Goal: Transaction & Acquisition: Download file/media

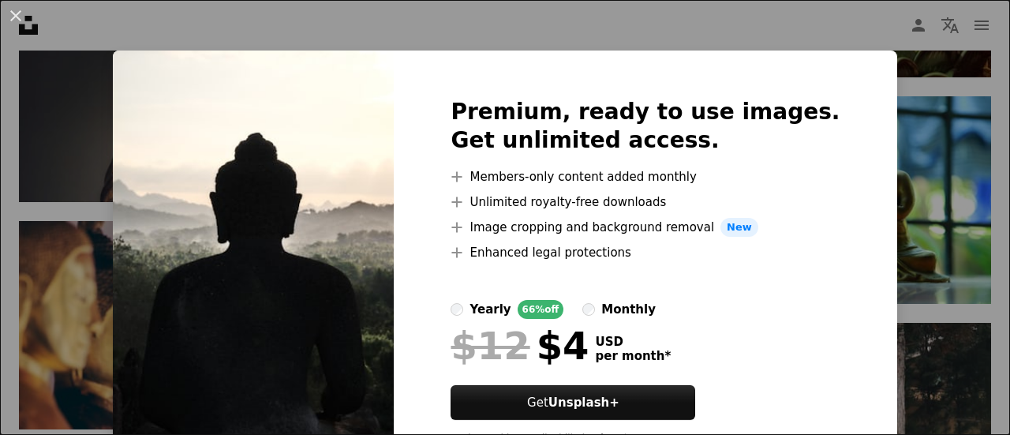
click at [865, 296] on div "An X shape Premium, ready to use images. Get unlimited access. A plus sign Memb…" at bounding box center [505, 217] width 1010 height 435
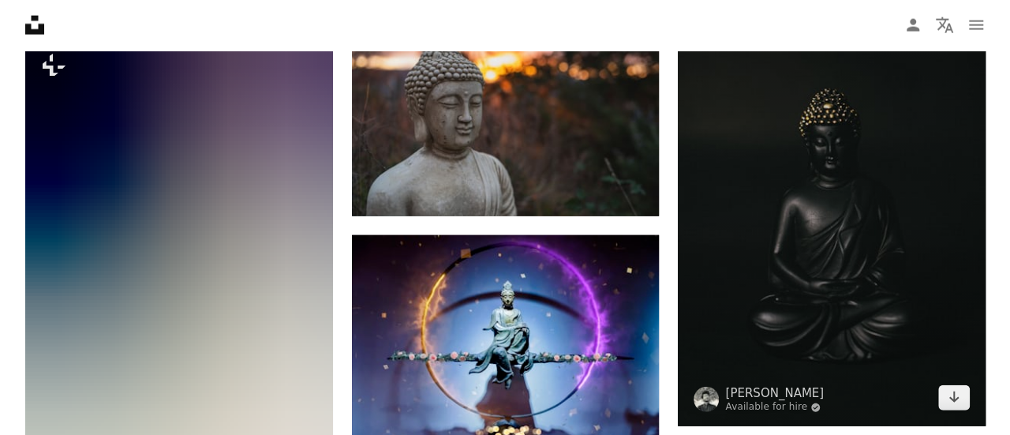
scroll to position [7821, 0]
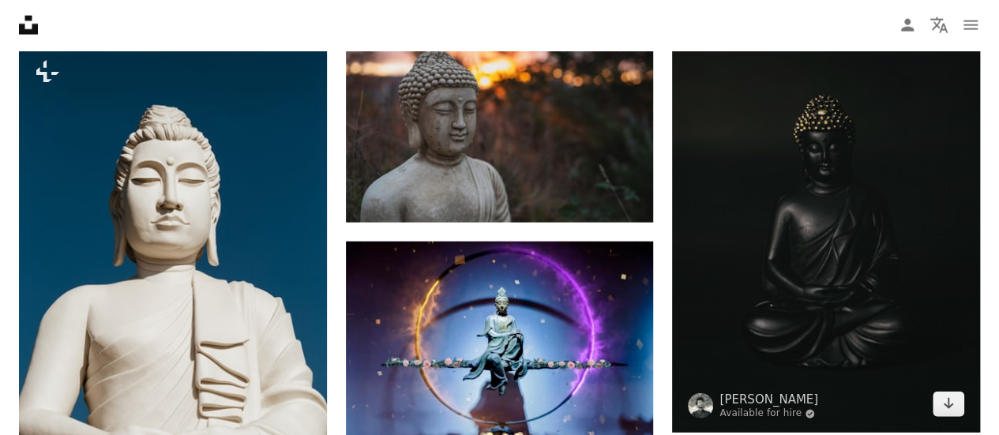
click at [951, 416] on img at bounding box center [826, 202] width 308 height 461
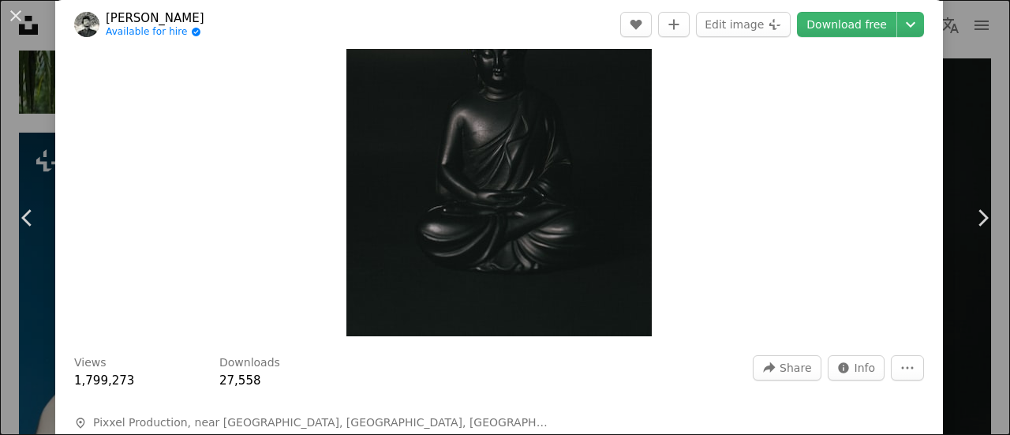
scroll to position [158, 0]
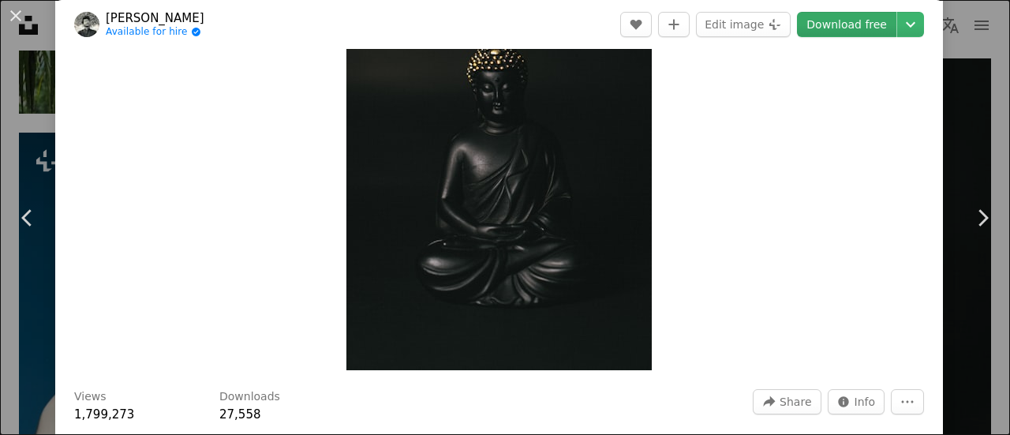
click at [809, 28] on link "Download free" at bounding box center [846, 24] width 99 height 25
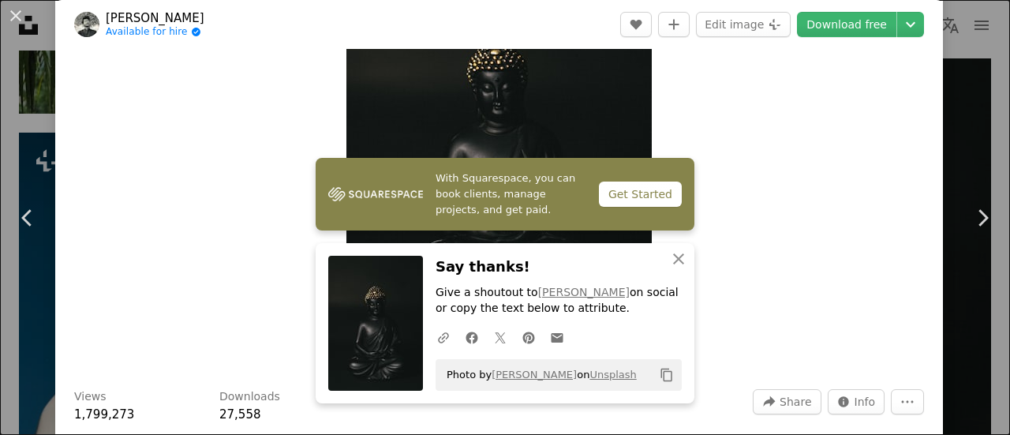
click at [733, 277] on div "Zoom in" at bounding box center [499, 141] width 888 height 474
click at [769, 27] on icon "Plus sign for Unsplash+" at bounding box center [775, 24] width 13 height 13
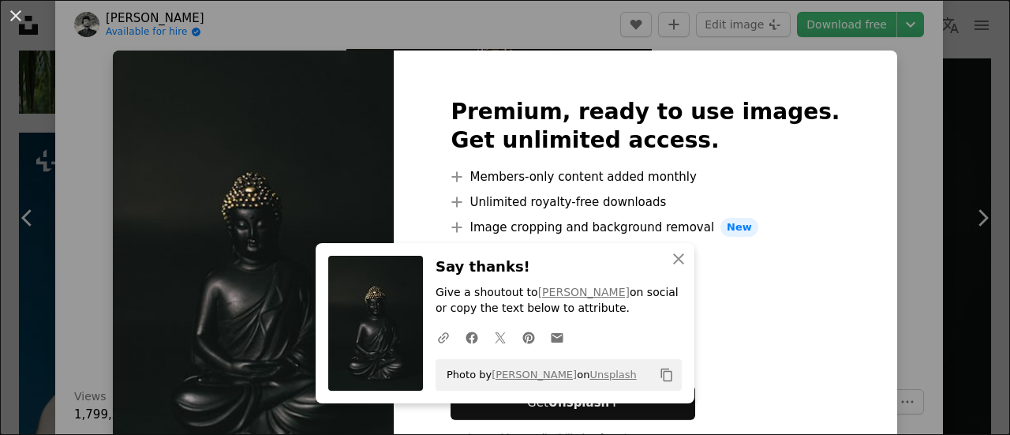
click at [856, 232] on div "An X shape An X shape Close Say thanks! Give a shoutout to [PERSON_NAME] on soc…" at bounding box center [505, 217] width 1010 height 435
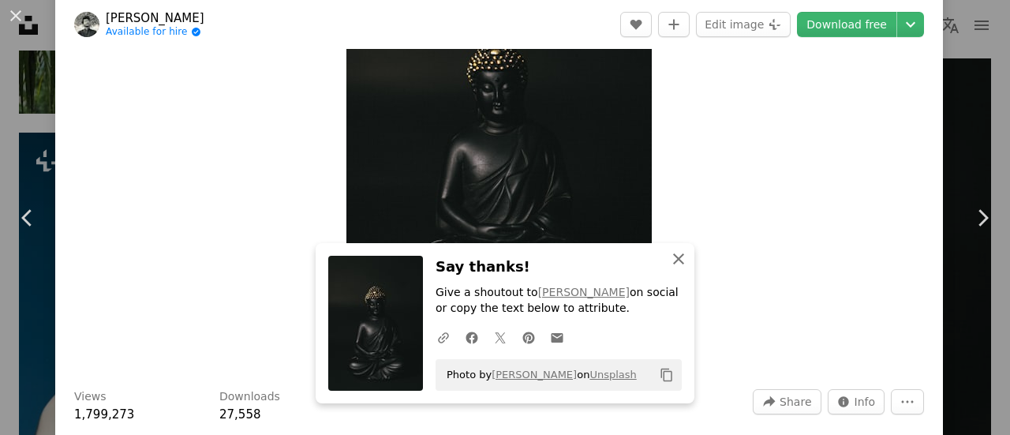
click at [669, 261] on icon "An X shape" at bounding box center [678, 258] width 19 height 19
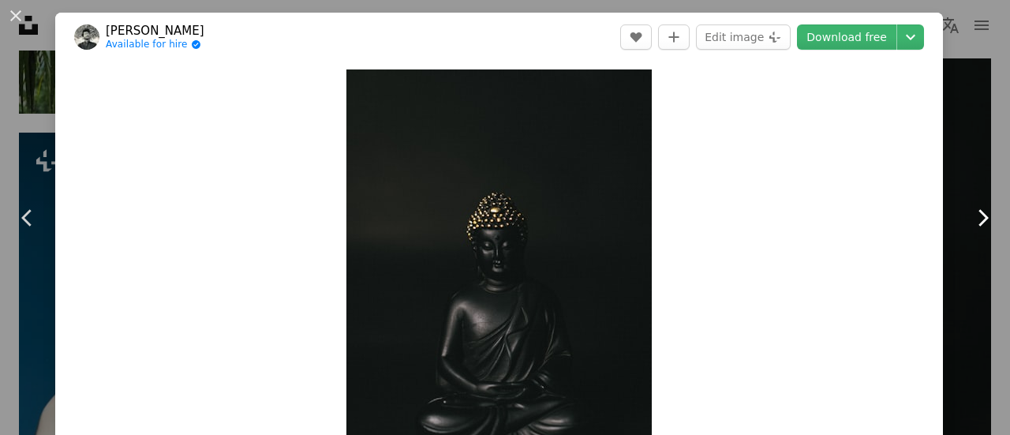
click at [955, 218] on link "Chevron right" at bounding box center [982, 218] width 55 height 152
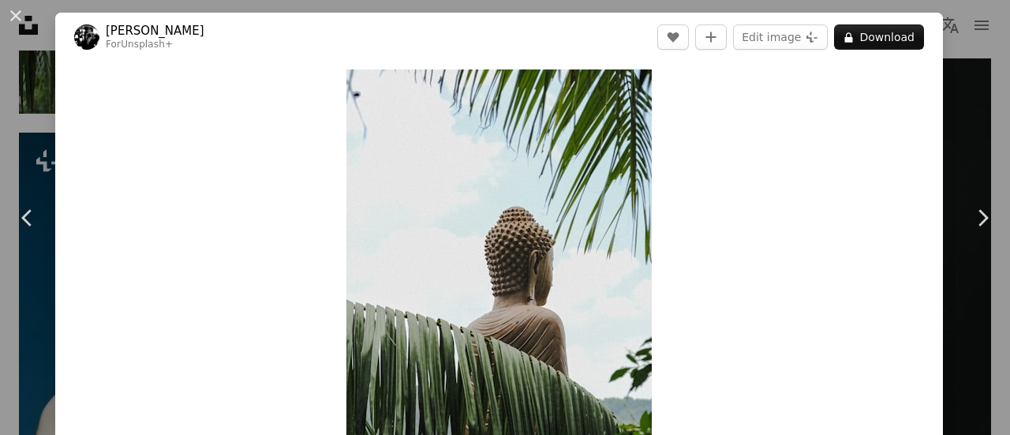
click at [745, 221] on div "Zoom in" at bounding box center [499, 299] width 888 height 474
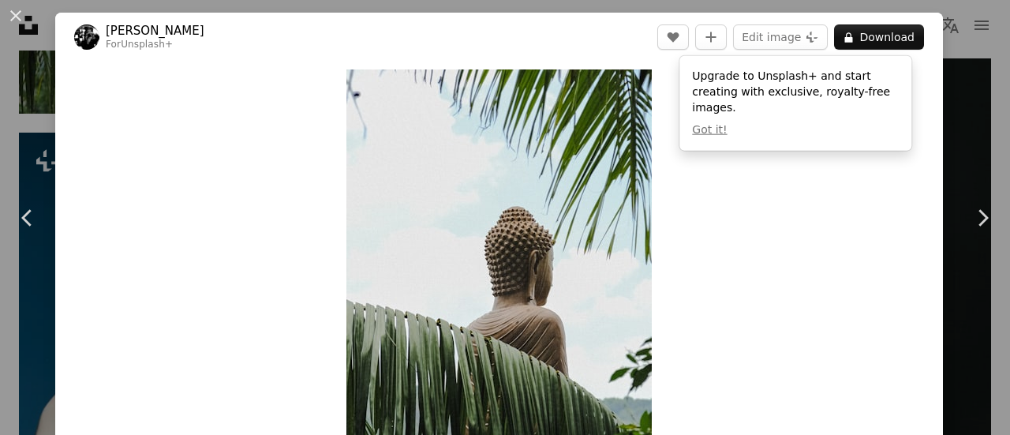
click at [745, 221] on div "Zoom in" at bounding box center [499, 299] width 888 height 474
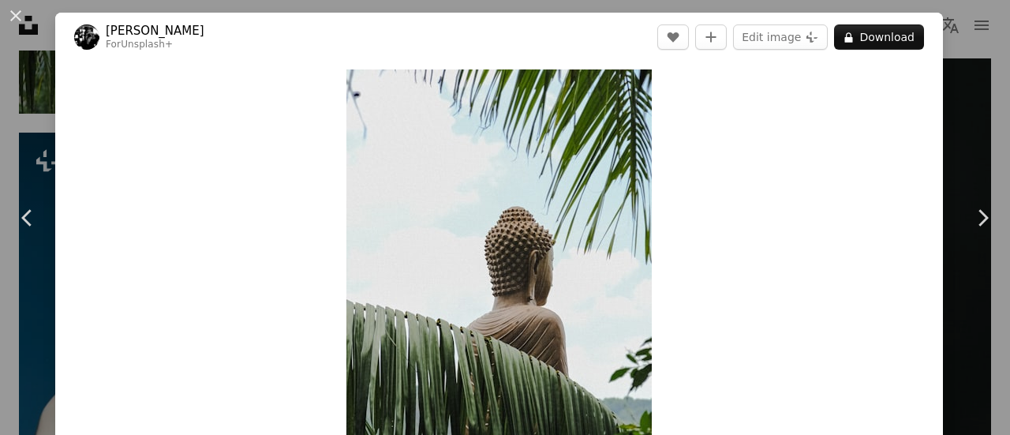
click at [944, 66] on div "An X shape Chevron left Chevron right [PERSON_NAME] For Unsplash+ A heart A plu…" at bounding box center [505, 217] width 1010 height 435
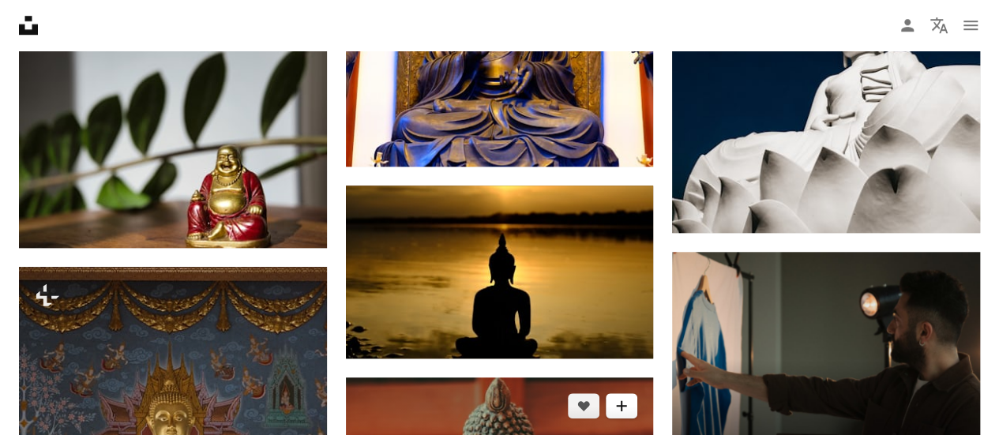
scroll to position [6795, 0]
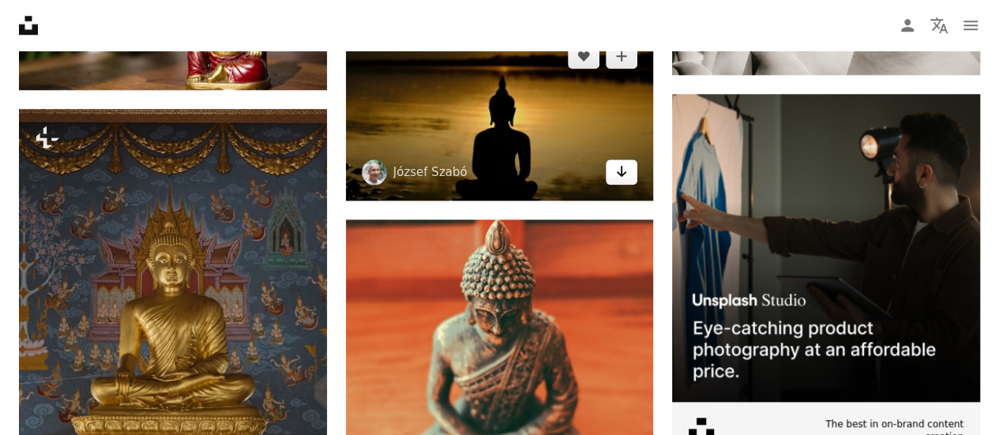
click at [624, 174] on icon "Arrow pointing down" at bounding box center [621, 171] width 13 height 19
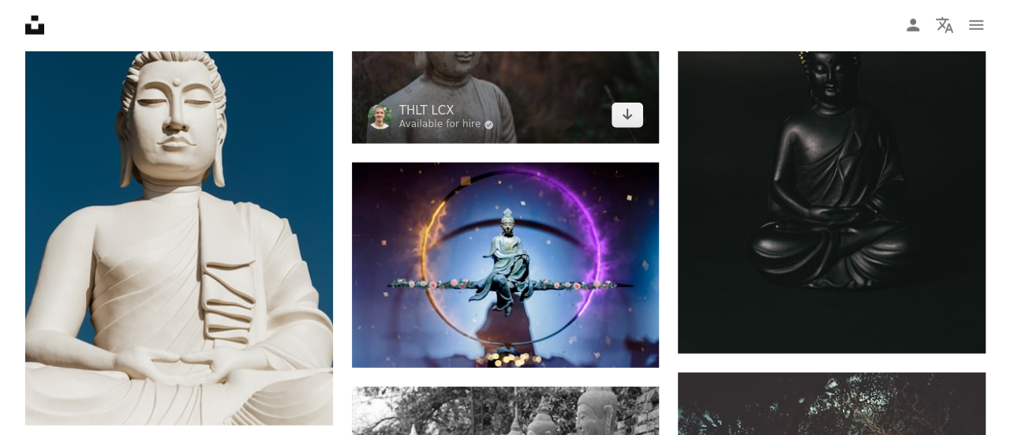
scroll to position [8058, 0]
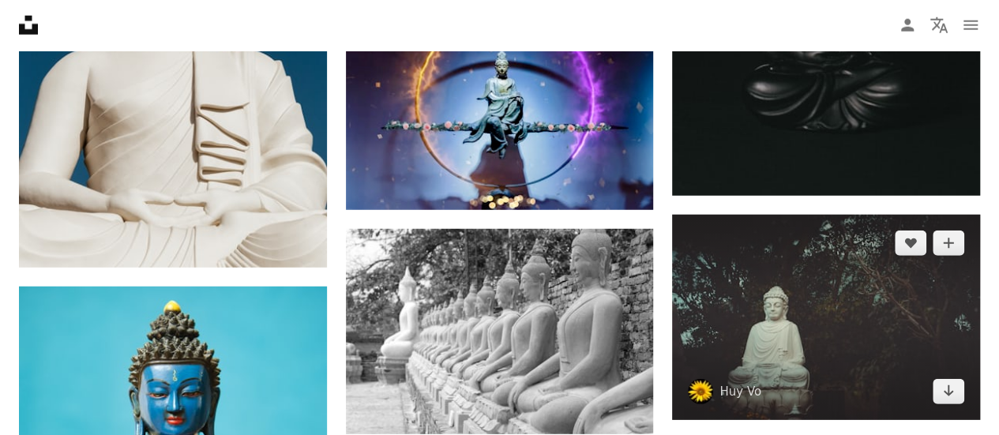
click at [914, 308] on img at bounding box center [826, 317] width 308 height 205
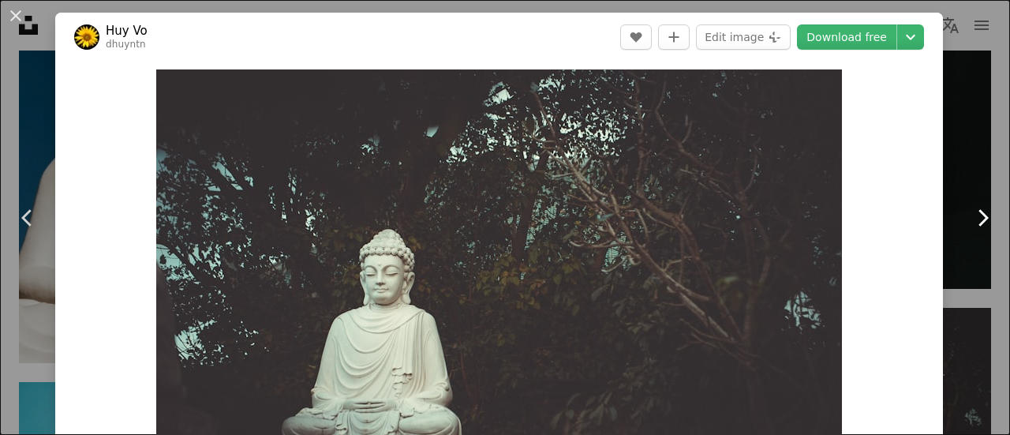
click at [974, 156] on link "Chevron right" at bounding box center [982, 218] width 55 height 152
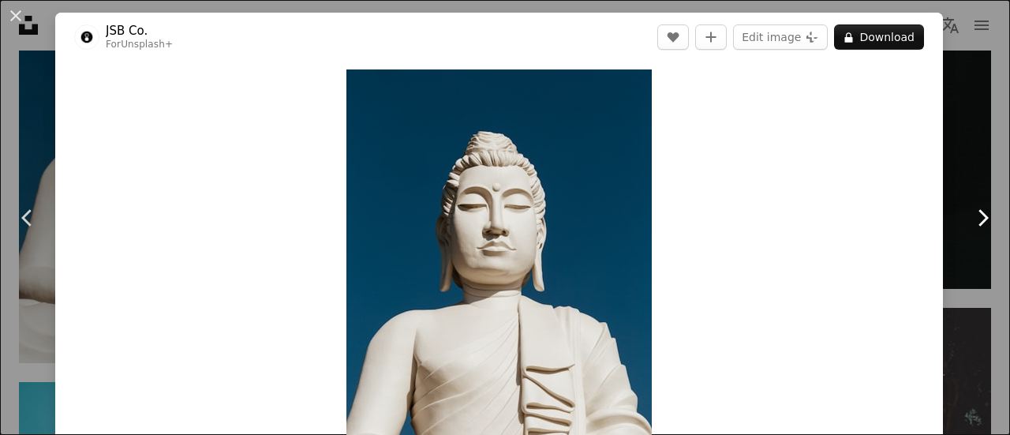
click at [974, 156] on link "Chevron right" at bounding box center [982, 218] width 55 height 152
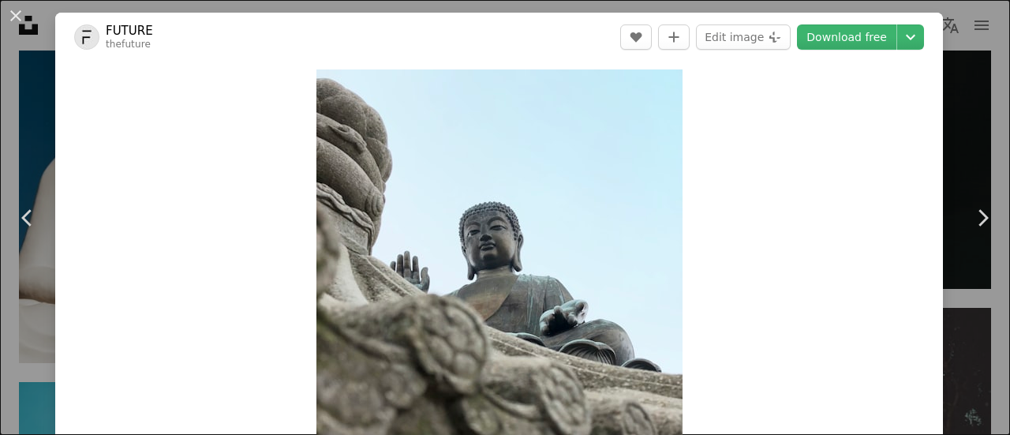
click at [897, 189] on div "Zoom in" at bounding box center [499, 299] width 888 height 474
click at [895, 189] on div "Zoom in" at bounding box center [499, 299] width 888 height 474
click at [968, 145] on link "Chevron right" at bounding box center [982, 218] width 55 height 152
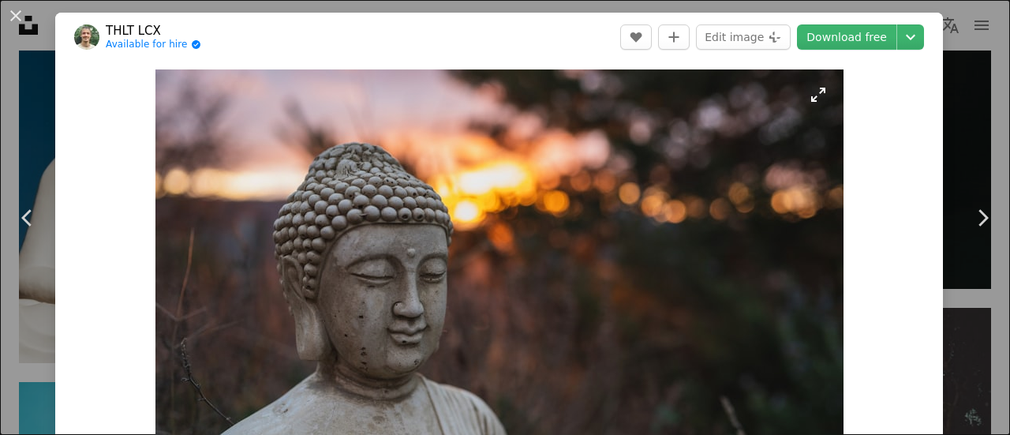
scroll to position [237, 0]
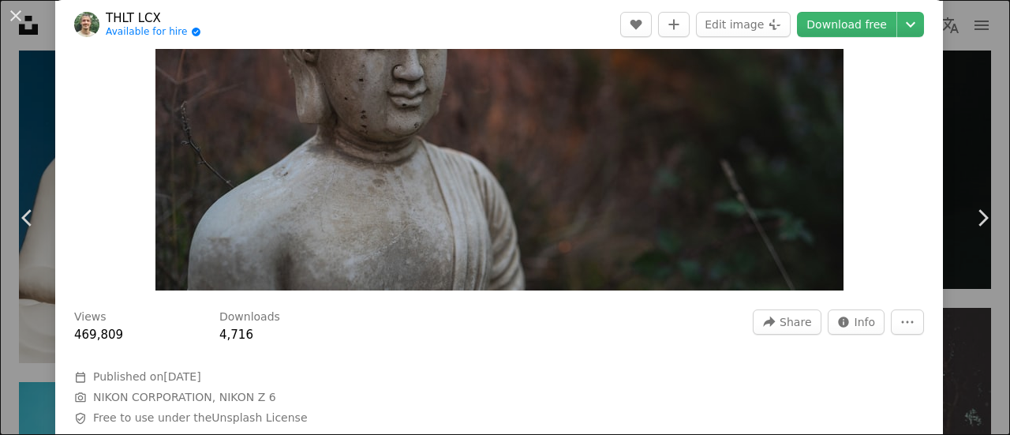
click at [796, 125] on img "Zoom in on this image" at bounding box center [500, 62] width 688 height 458
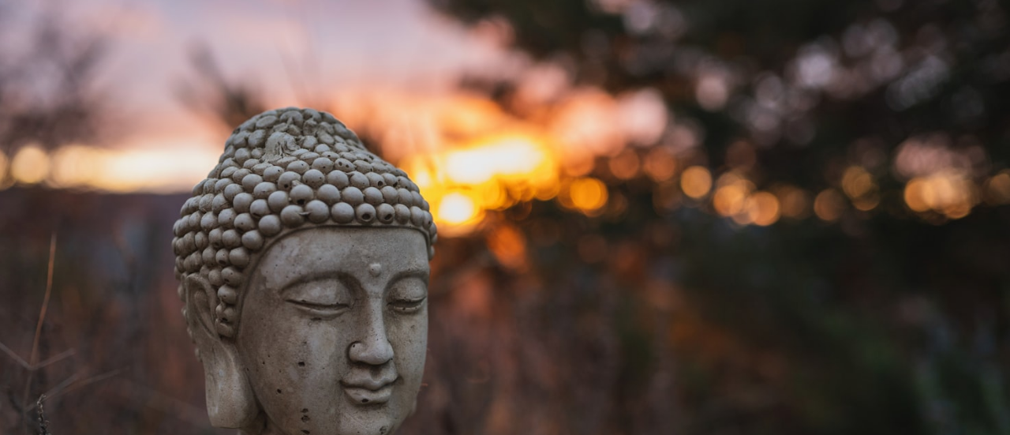
scroll to position [111, 0]
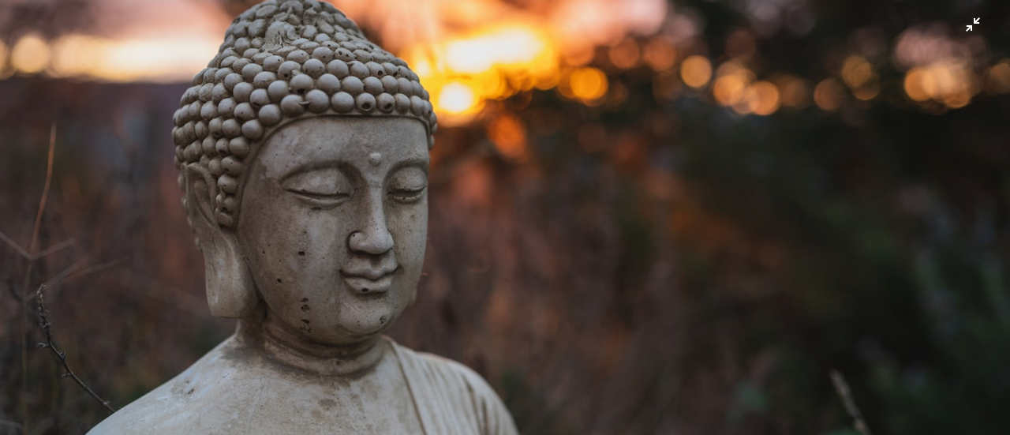
click at [793, 127] on img "Zoom out on this image" at bounding box center [505, 226] width 1012 height 674
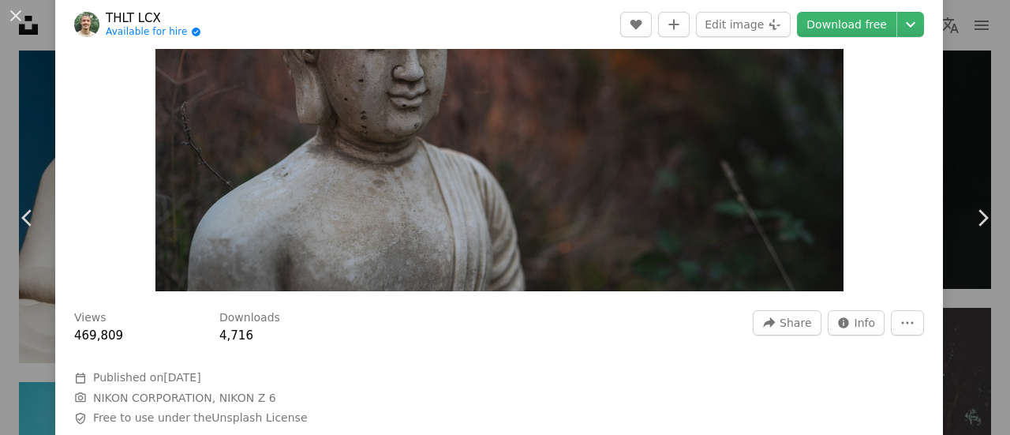
scroll to position [92, 0]
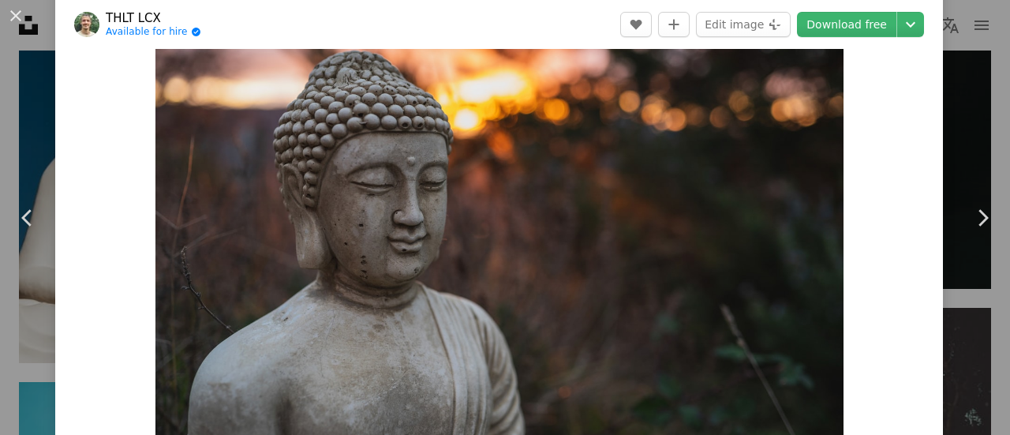
click at [793, 127] on img "Zoom in on this image" at bounding box center [500, 206] width 688 height 459
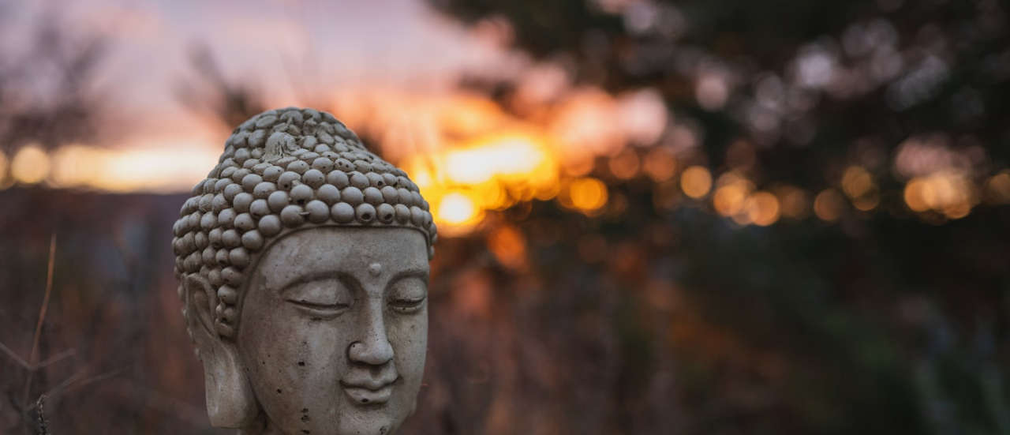
scroll to position [111, 0]
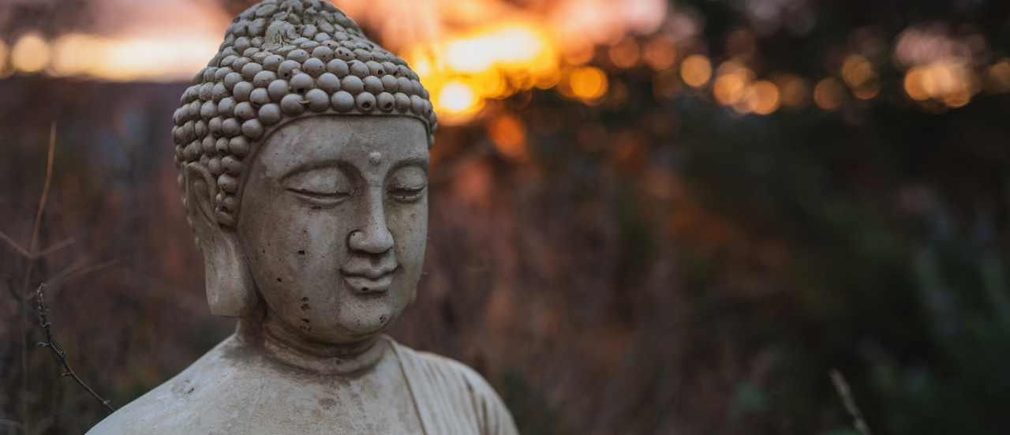
click at [793, 127] on img "Zoom out on this image" at bounding box center [505, 225] width 1012 height 674
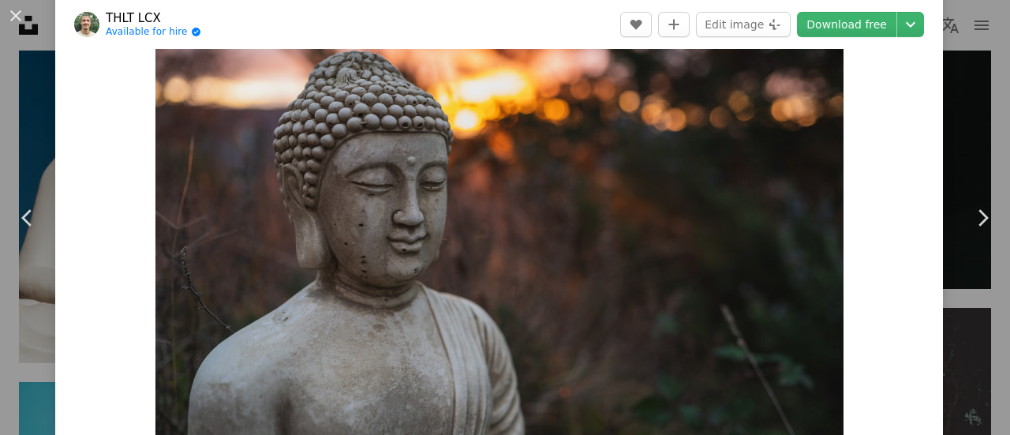
click at [793, 127] on img "Zoom in on this image" at bounding box center [500, 206] width 688 height 459
